Goal: Task Accomplishment & Management: Use online tool/utility

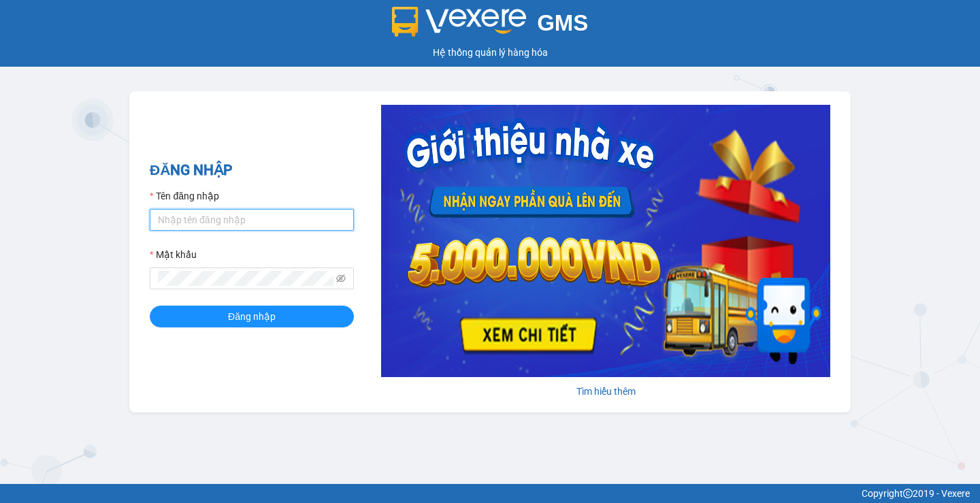
click at [305, 220] on input "Tên đăng nhập" at bounding box center [252, 220] width 204 height 22
type input "thuyhien.apq"
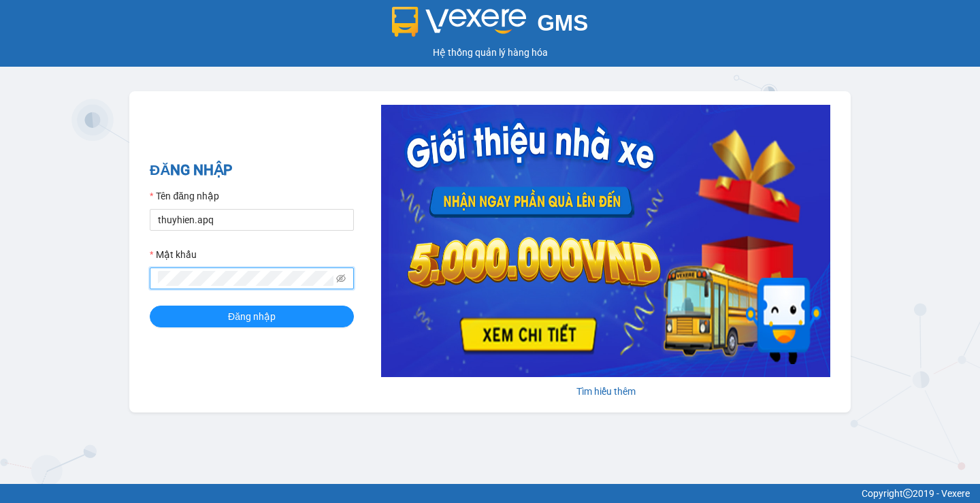
click at [150, 306] on button "Đăng nhập" at bounding box center [252, 317] width 204 height 22
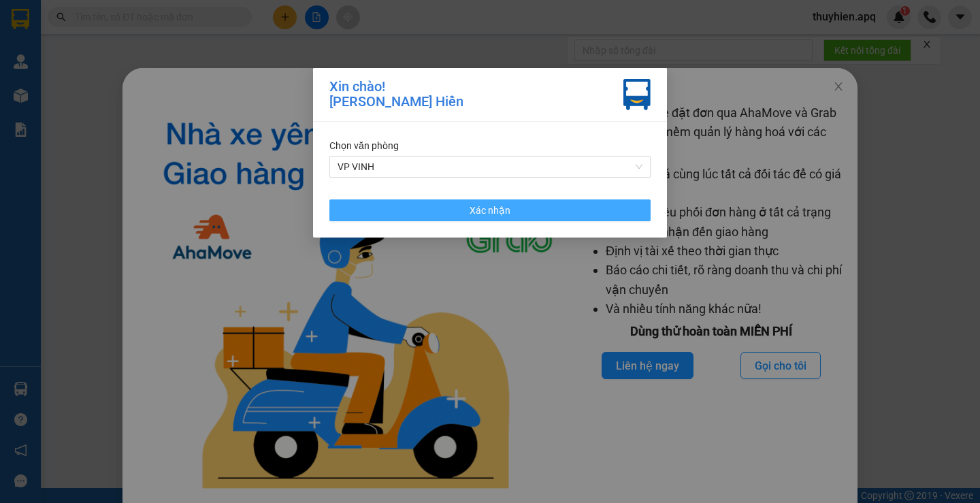
click at [574, 216] on button "Xác nhận" at bounding box center [489, 210] width 321 height 22
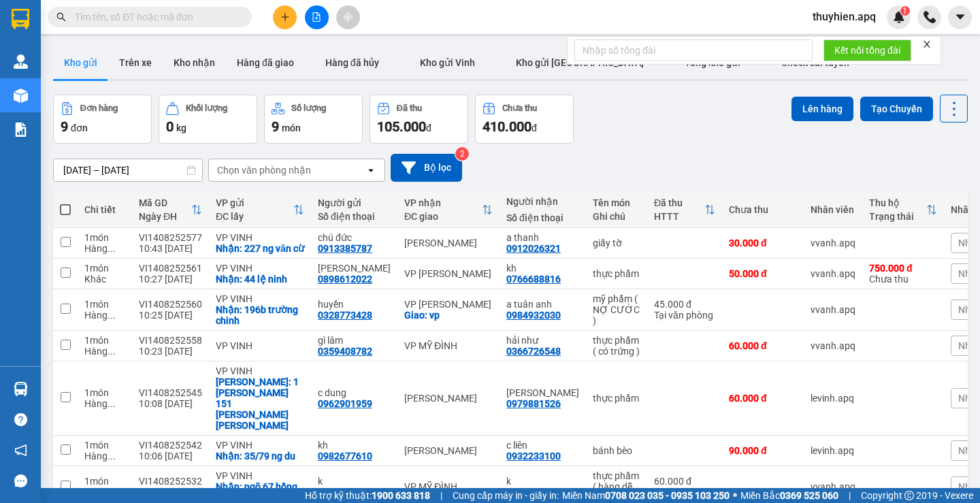
paste input "0399520507"
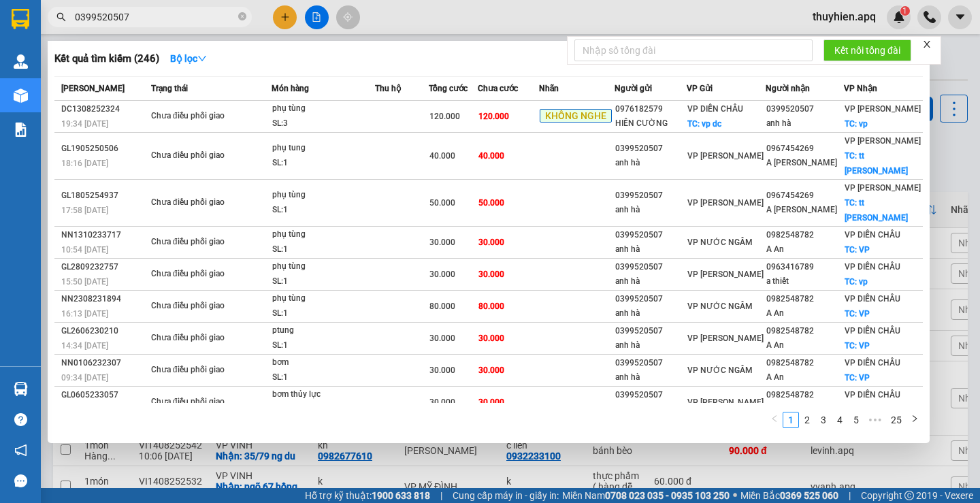
click at [78, 12] on input "0399520507" at bounding box center [155, 17] width 161 height 15
type input "0399520507"
click at [177, 14] on input "0399520507" at bounding box center [155, 17] width 161 height 15
click at [240, 19] on icon "close-circle" at bounding box center [242, 16] width 8 height 8
